Goal: Communication & Community: Answer question/provide support

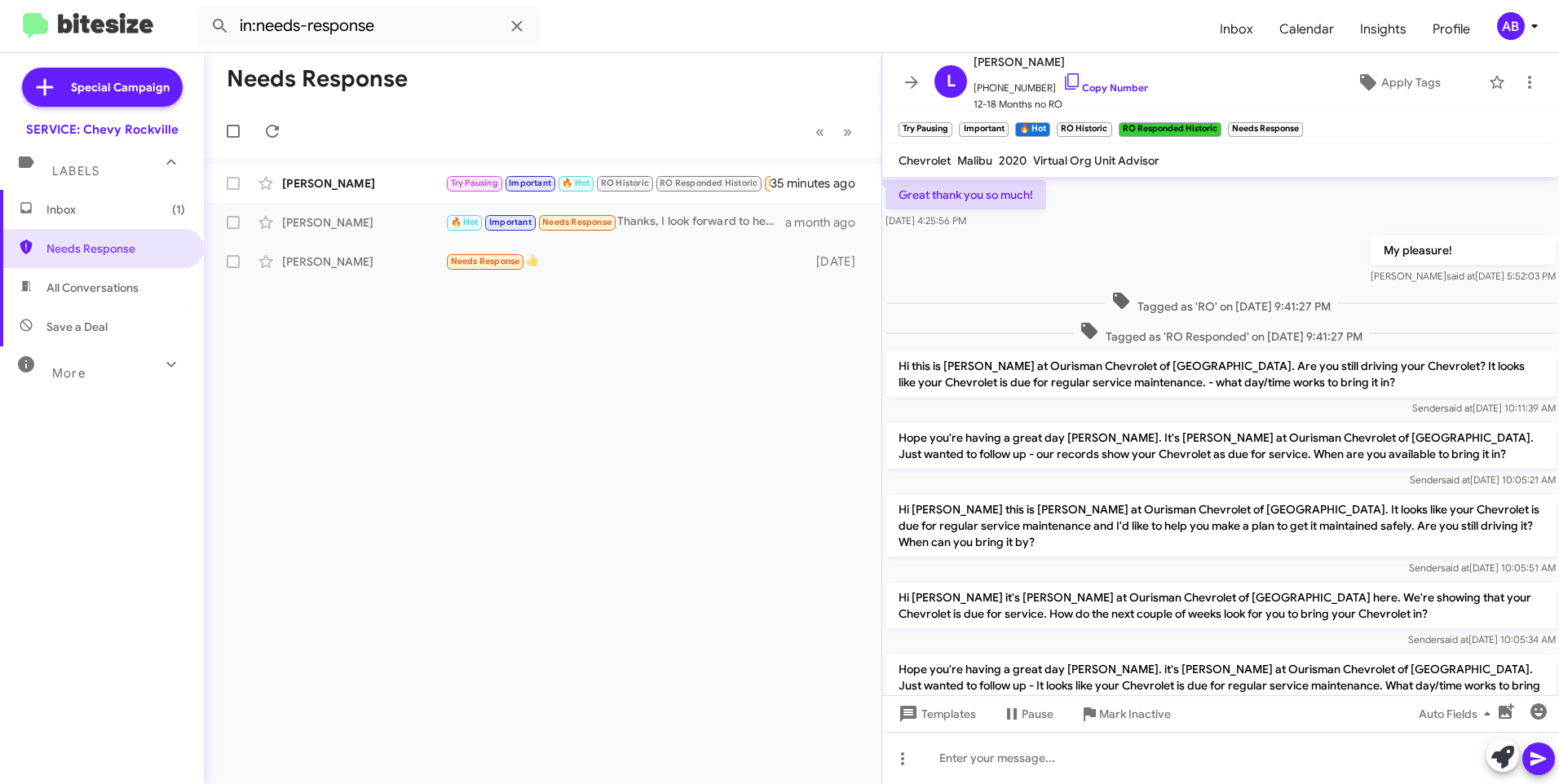
scroll to position [719, 0]
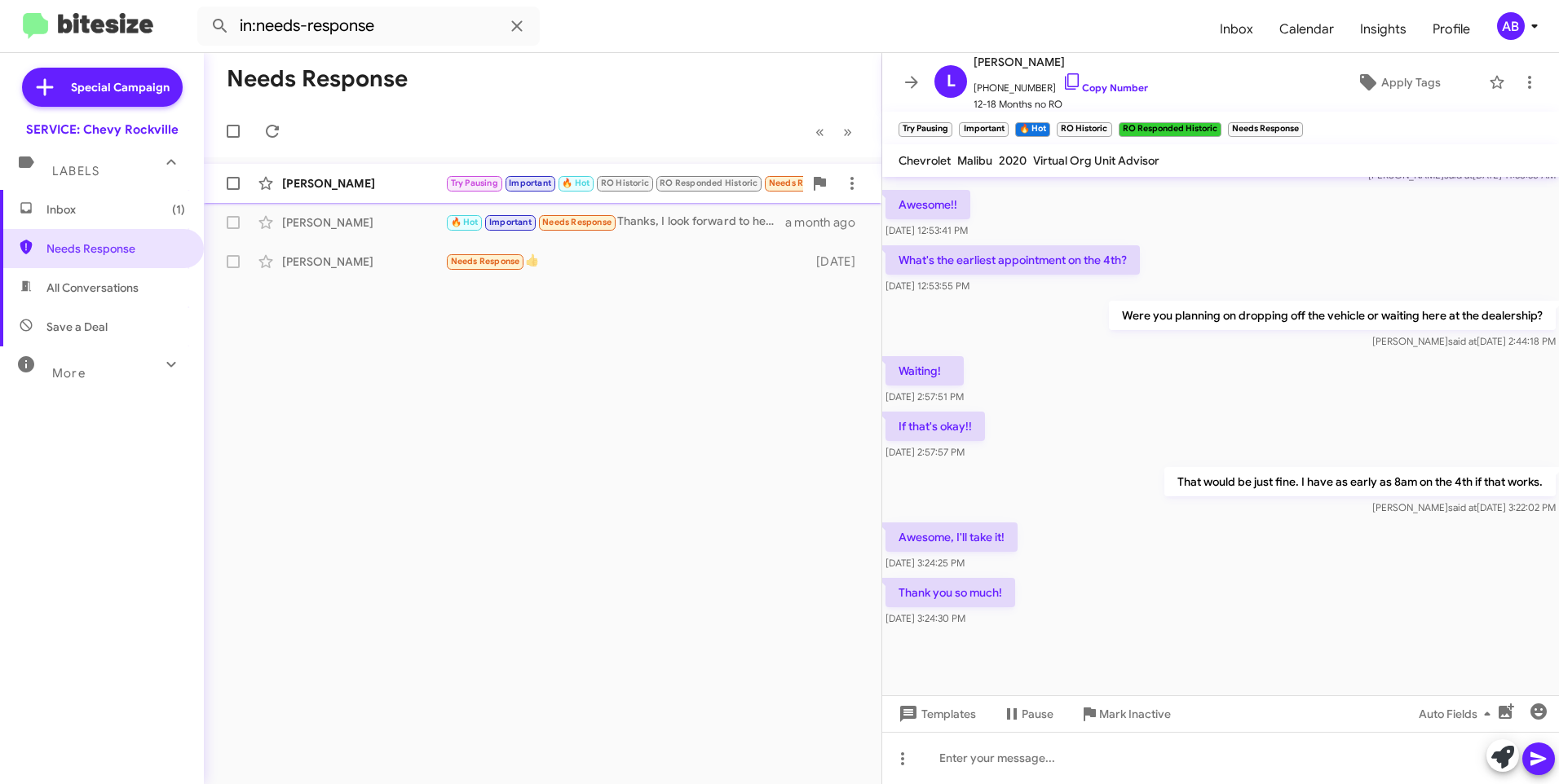
click at [358, 187] on div "[PERSON_NAME]" at bounding box center [364, 183] width 163 height 16
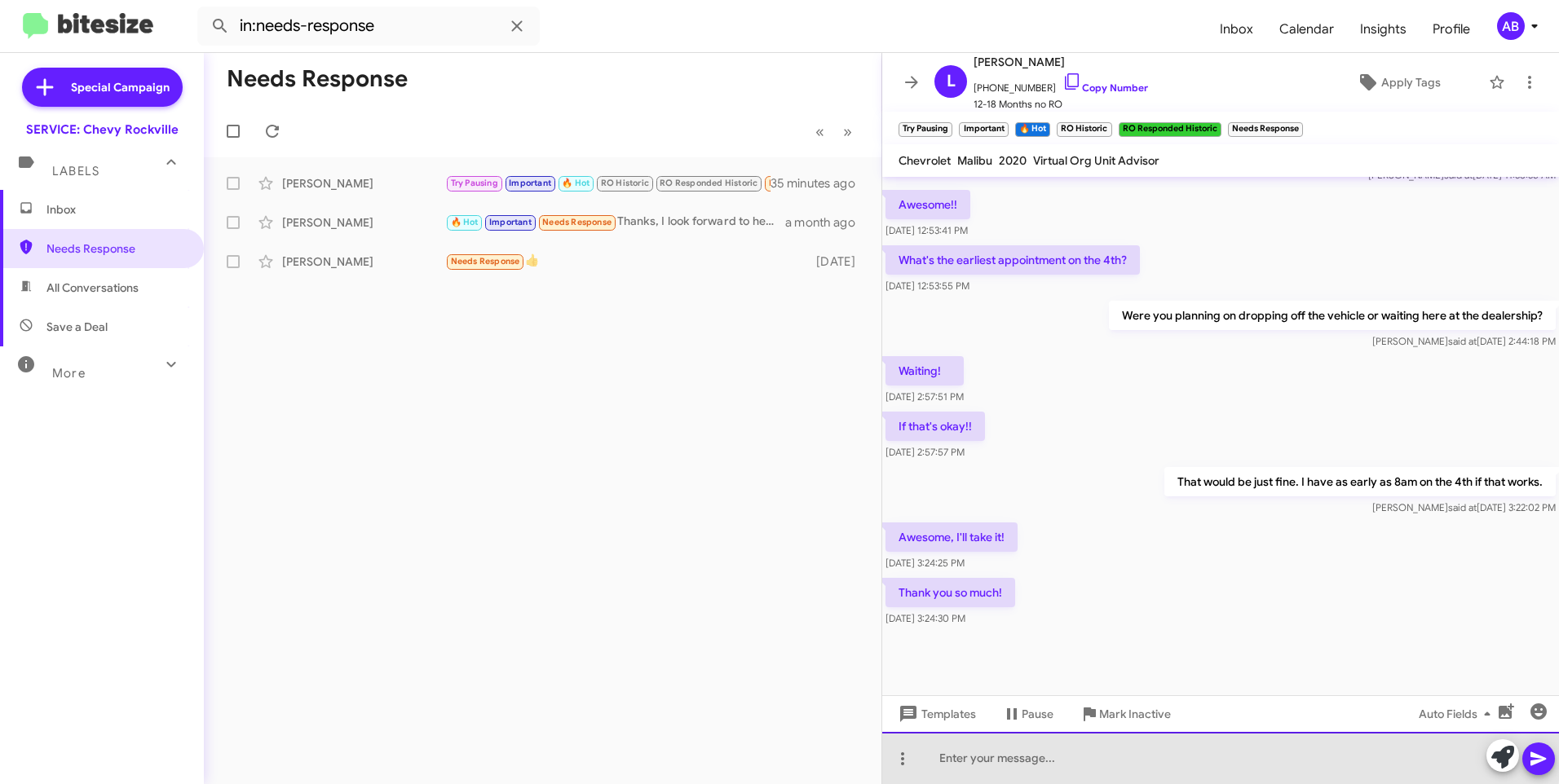
click at [1013, 751] on div at bounding box center [1221, 758] width 677 height 52
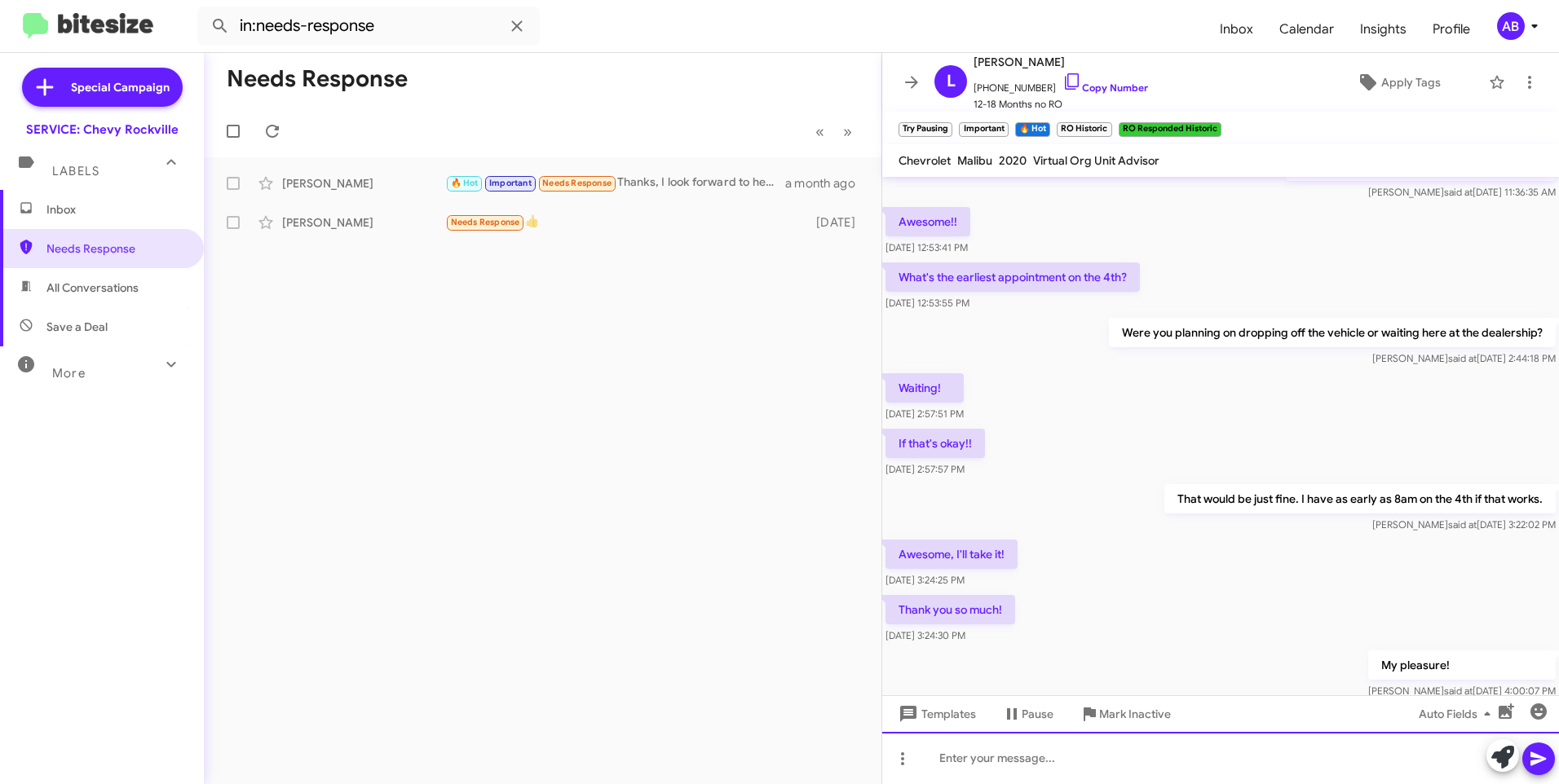
scroll to position [1790, 0]
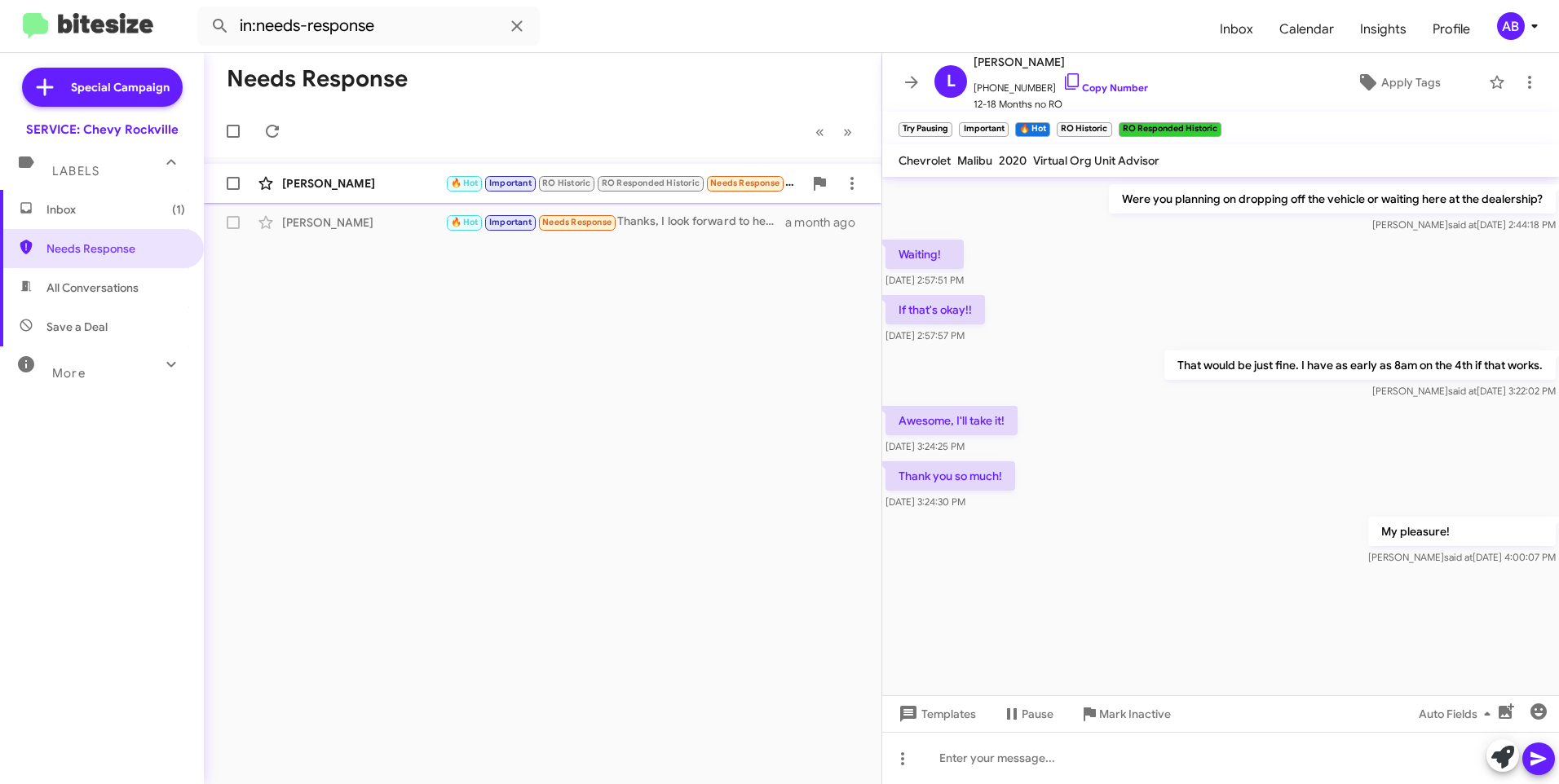
click at [267, 173] on button at bounding box center [266, 184] width 33 height 33
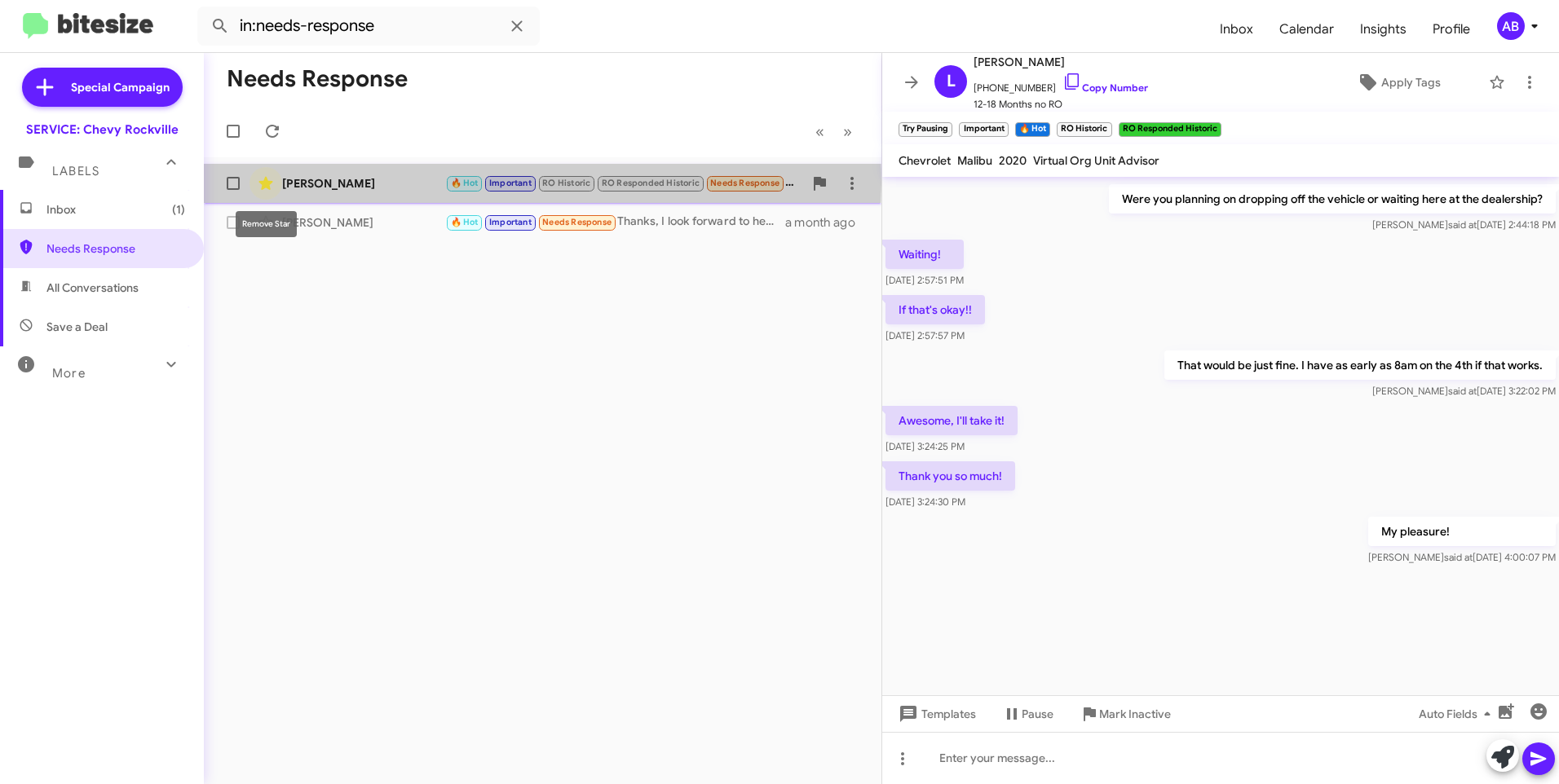
click at [263, 182] on icon at bounding box center [265, 183] width 14 height 13
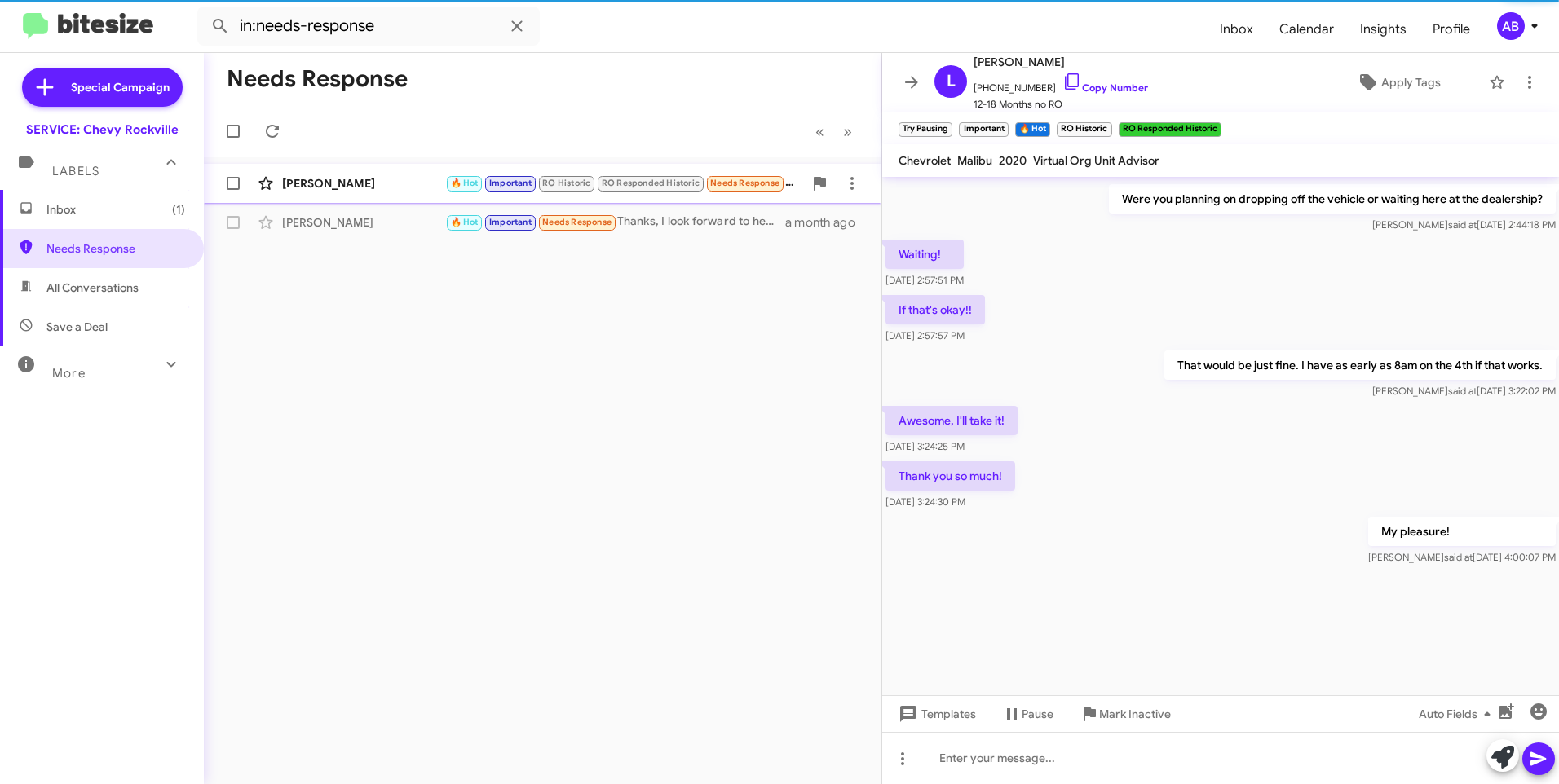
click at [350, 183] on div "[PERSON_NAME]" at bounding box center [364, 183] width 163 height 16
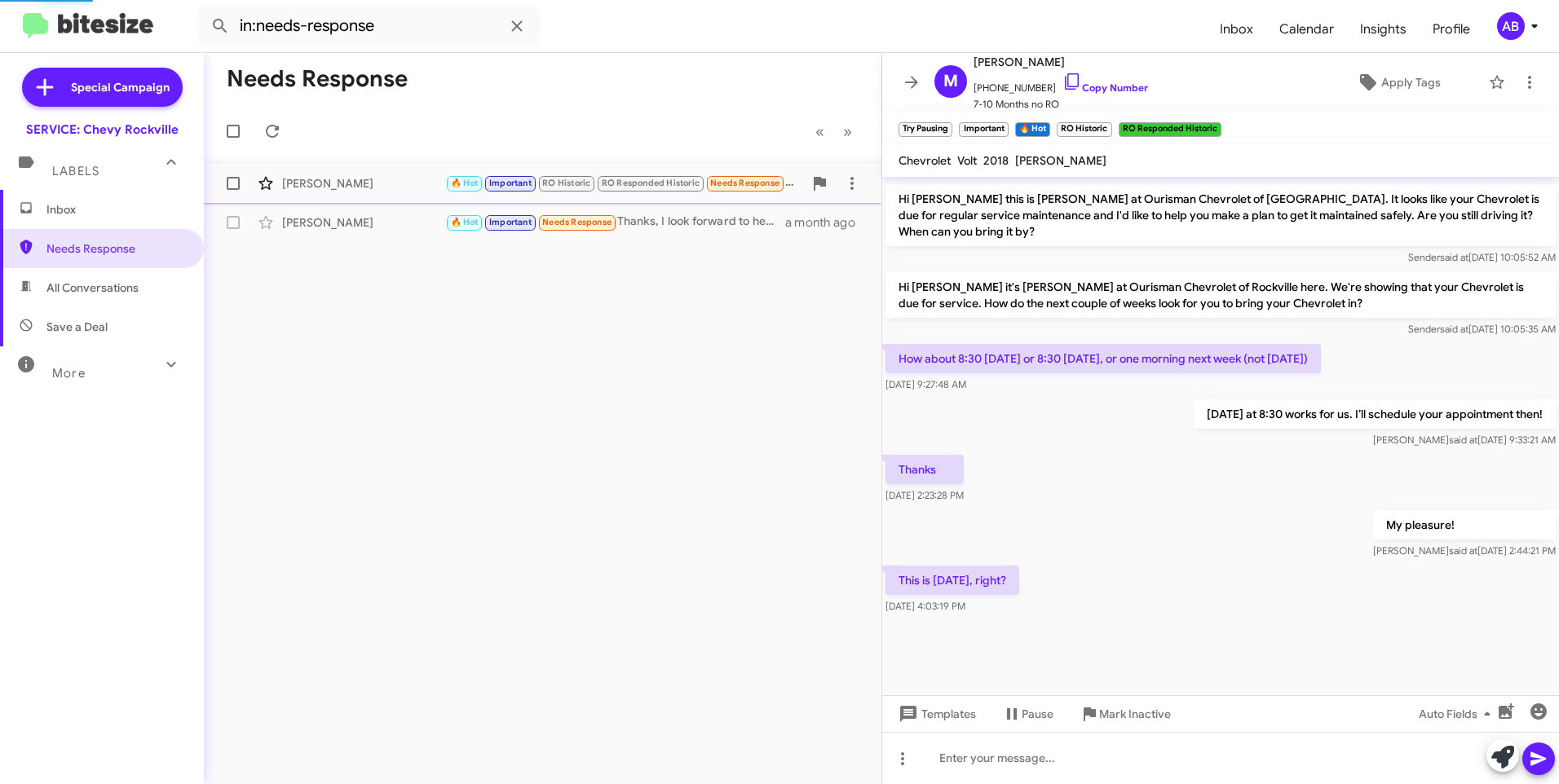
scroll to position [839, 0]
click at [1096, 89] on link "Copy Number" at bounding box center [1104, 88] width 86 height 12
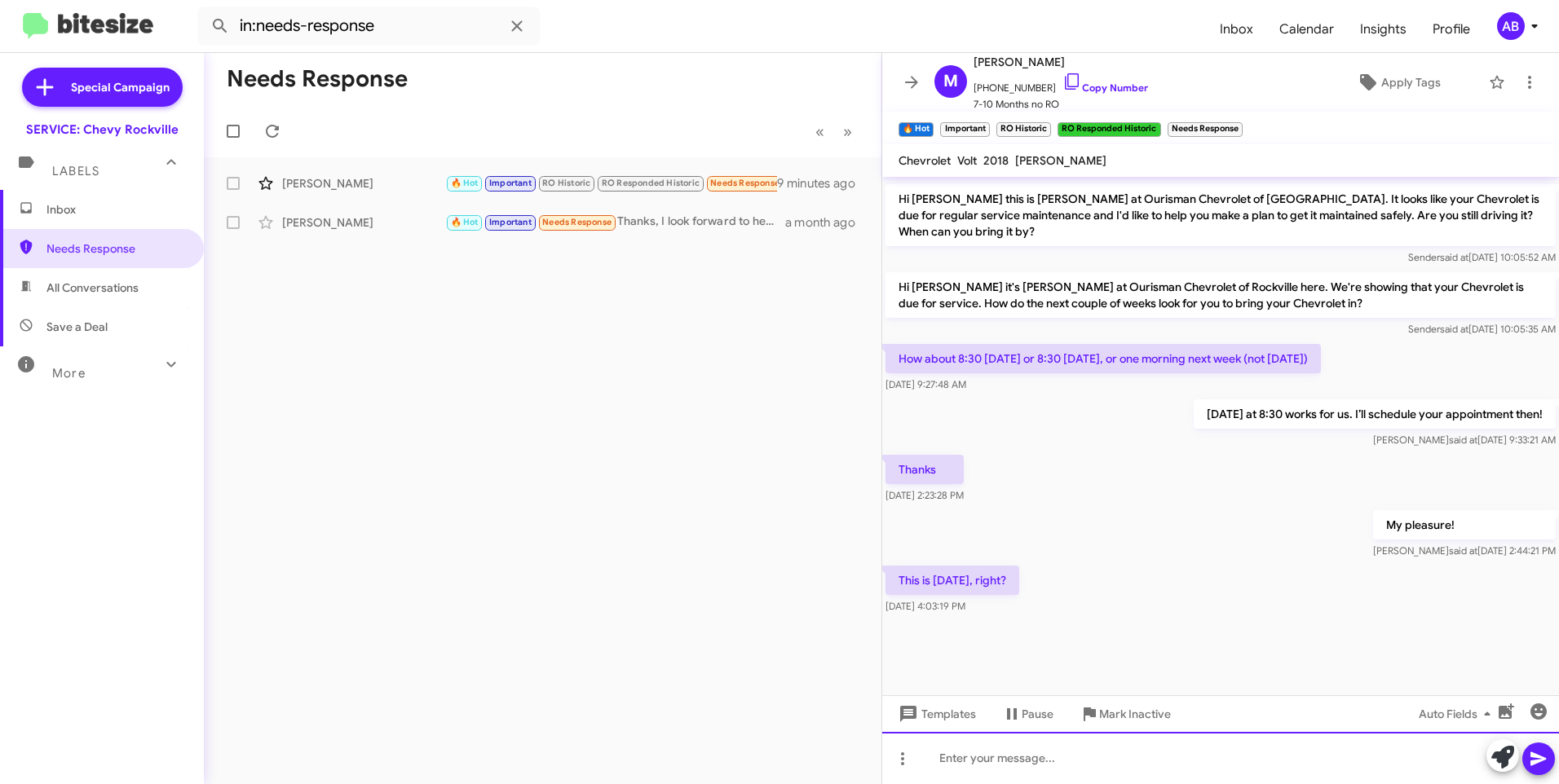
click at [1034, 742] on div at bounding box center [1221, 758] width 677 height 52
click at [1550, 761] on button at bounding box center [1538, 759] width 33 height 33
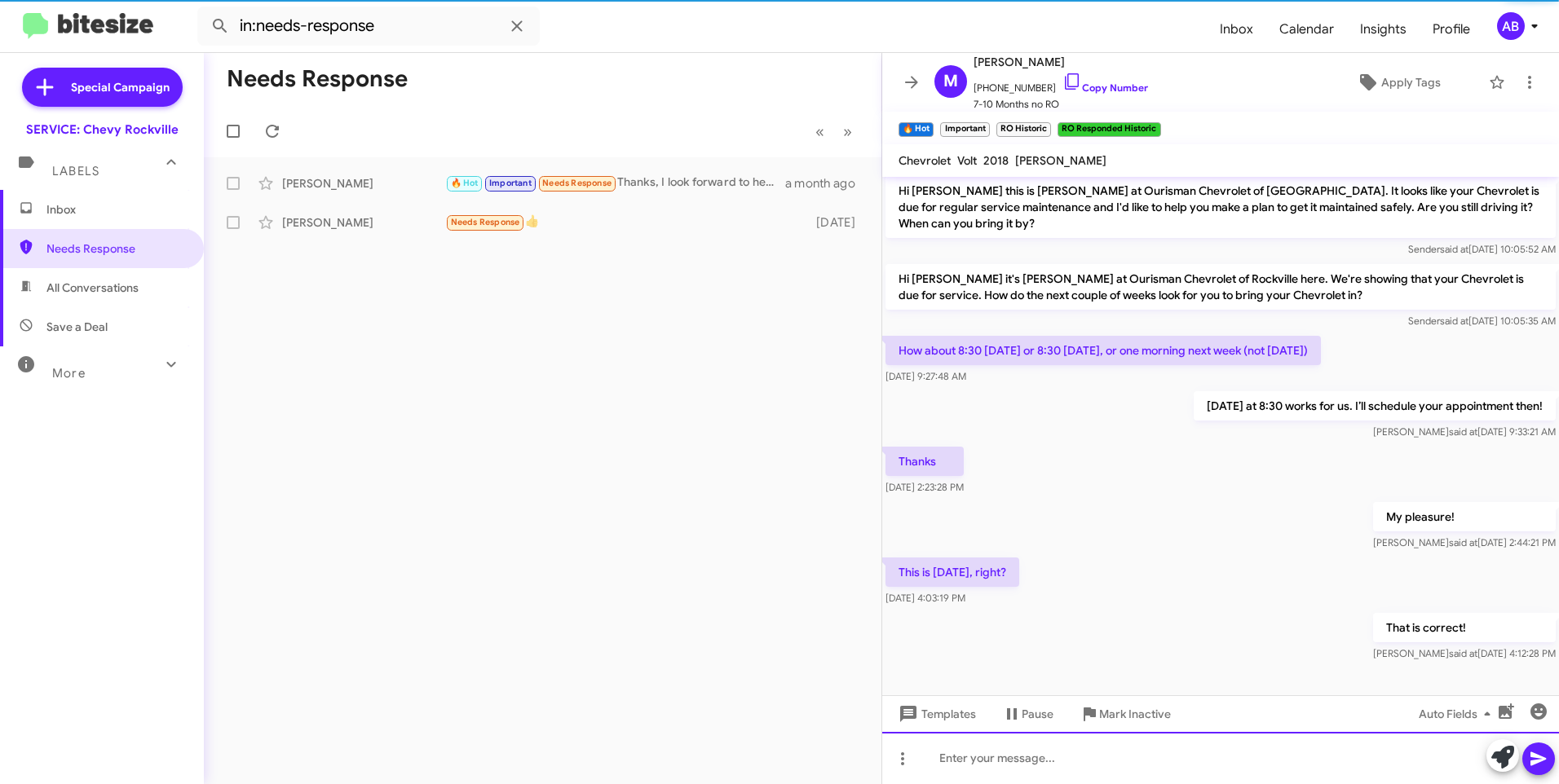
scroll to position [898, 0]
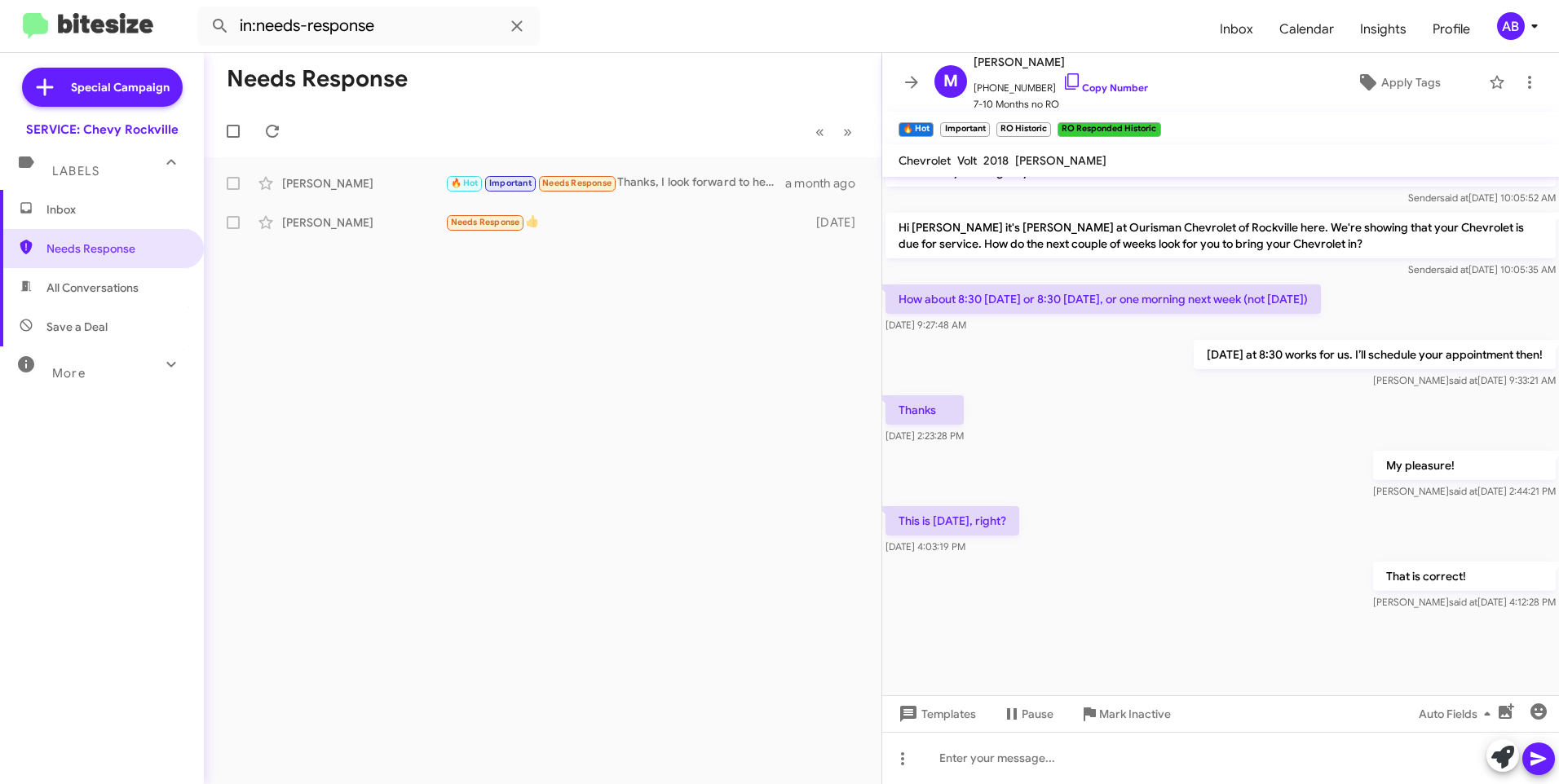
click at [371, 393] on div "Needs Response « Previous » Next [PERSON_NAME] 🔥 Hot Important Needs Response T…" at bounding box center [542, 418] width 678 height 731
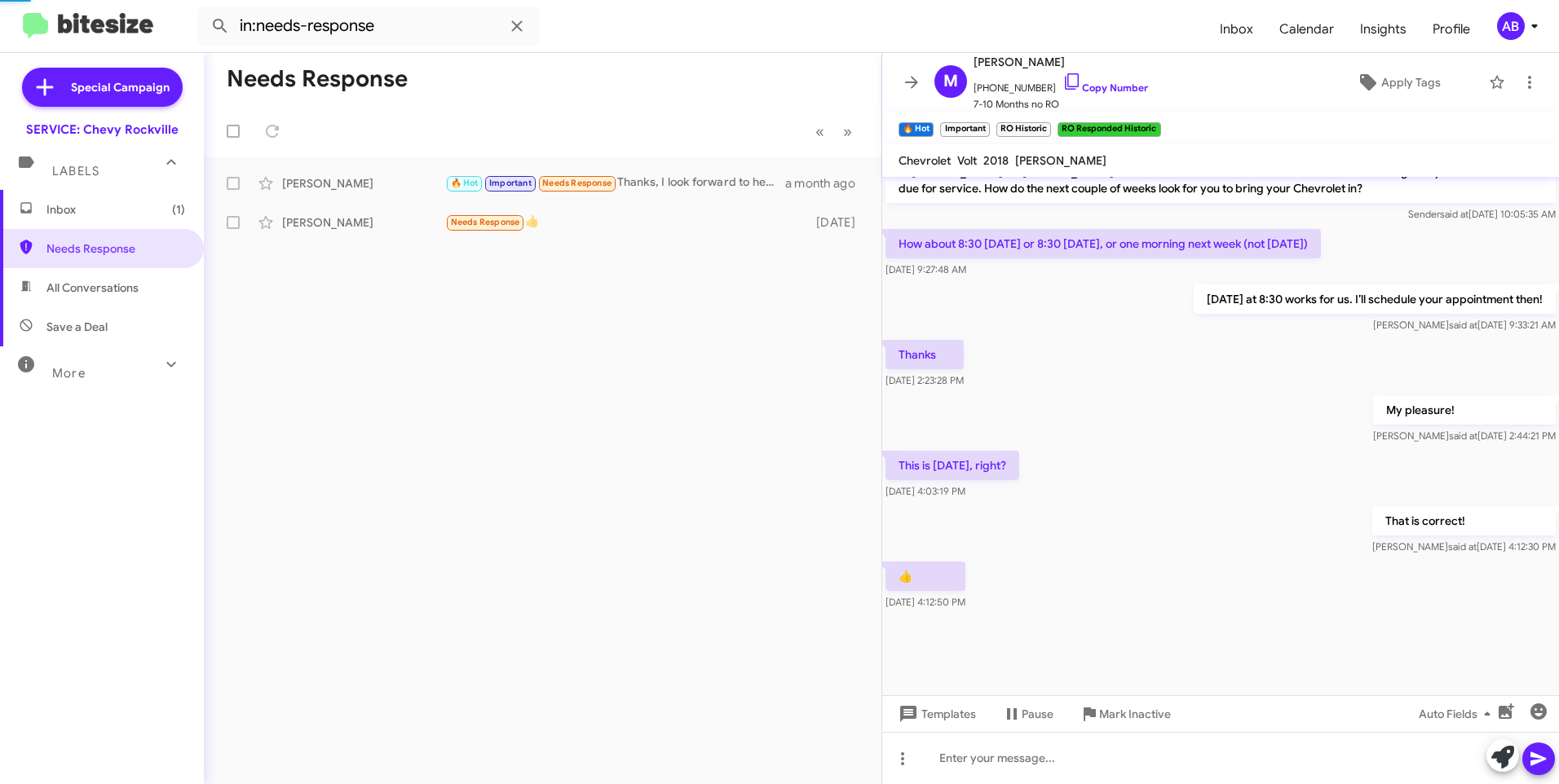
scroll to position [849, 0]
